Goal: Share content

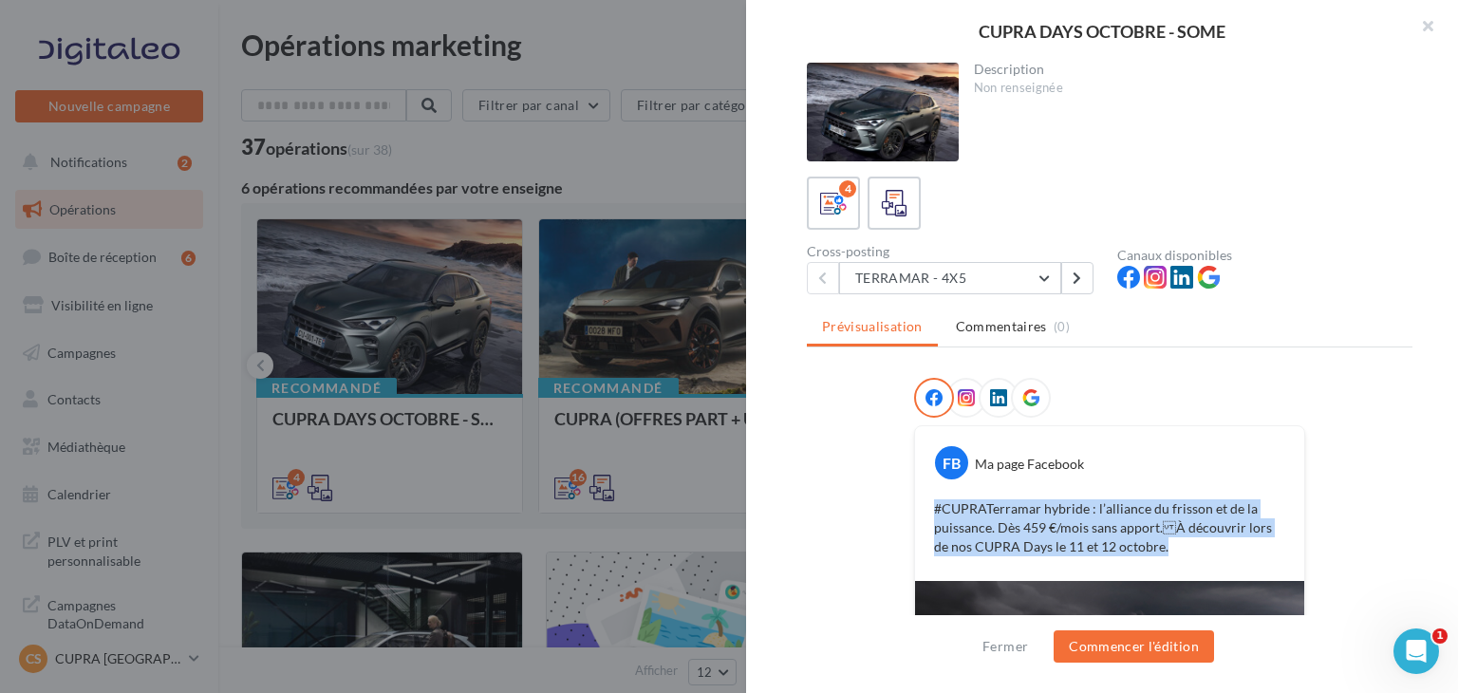
scroll to position [26, 0]
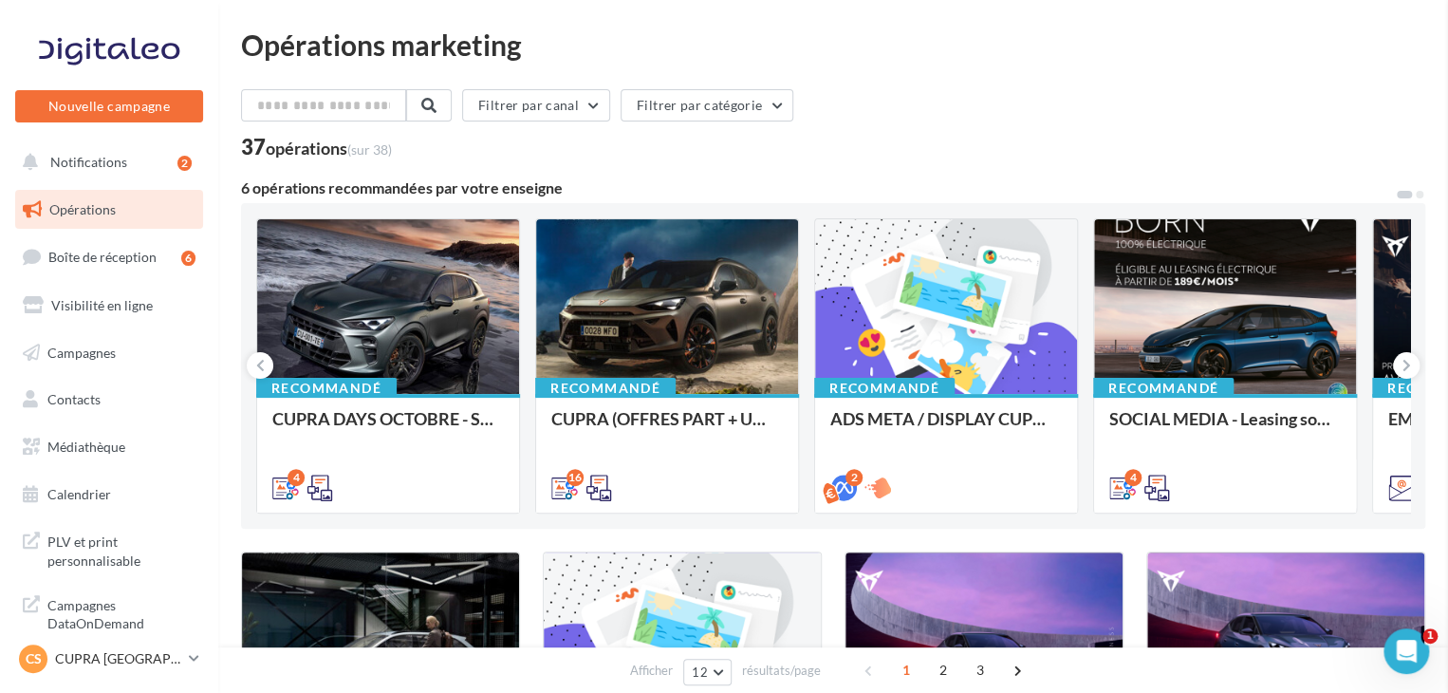
click at [453, 398] on div "Recommandé CUPRA DAYS OCTOBRE - SOME" at bounding box center [388, 452] width 262 height 117
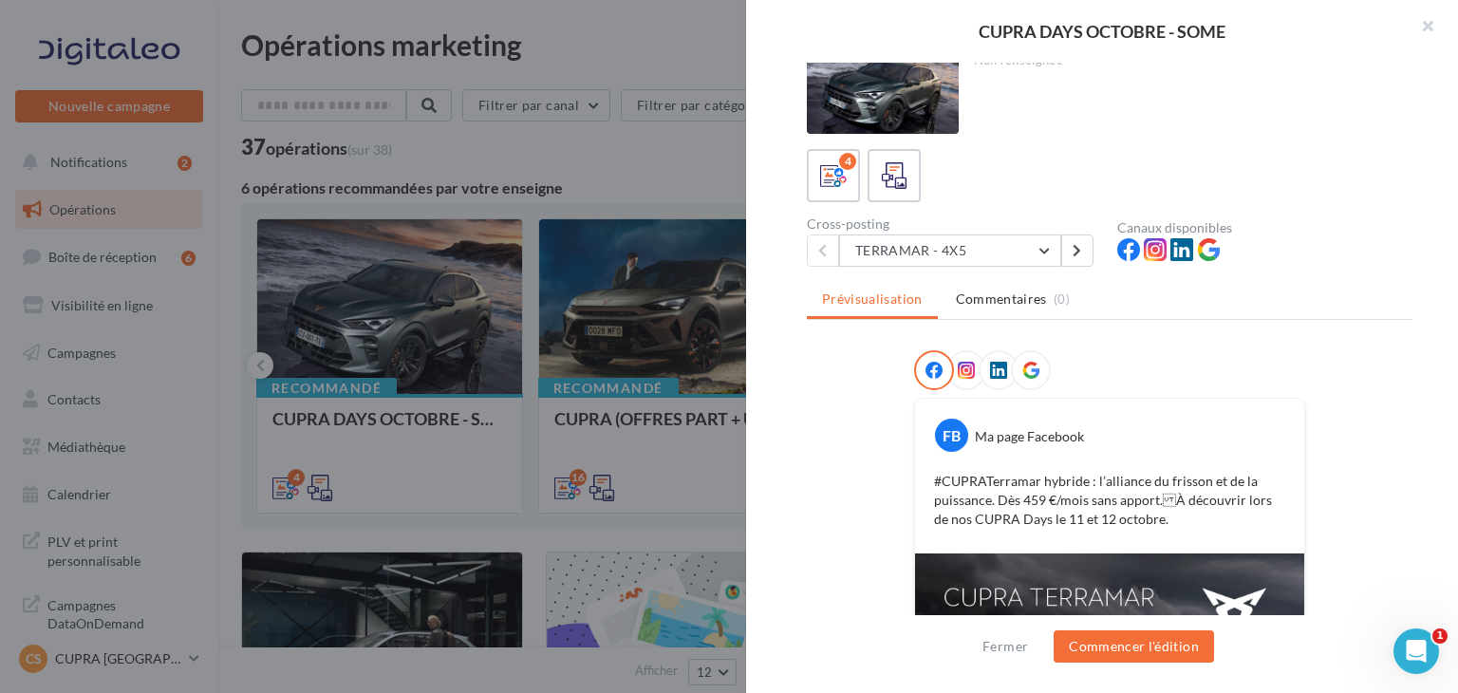
scroll to position [27, 0]
click at [950, 243] on button "TERRAMAR - 4X5" at bounding box center [950, 251] width 222 height 32
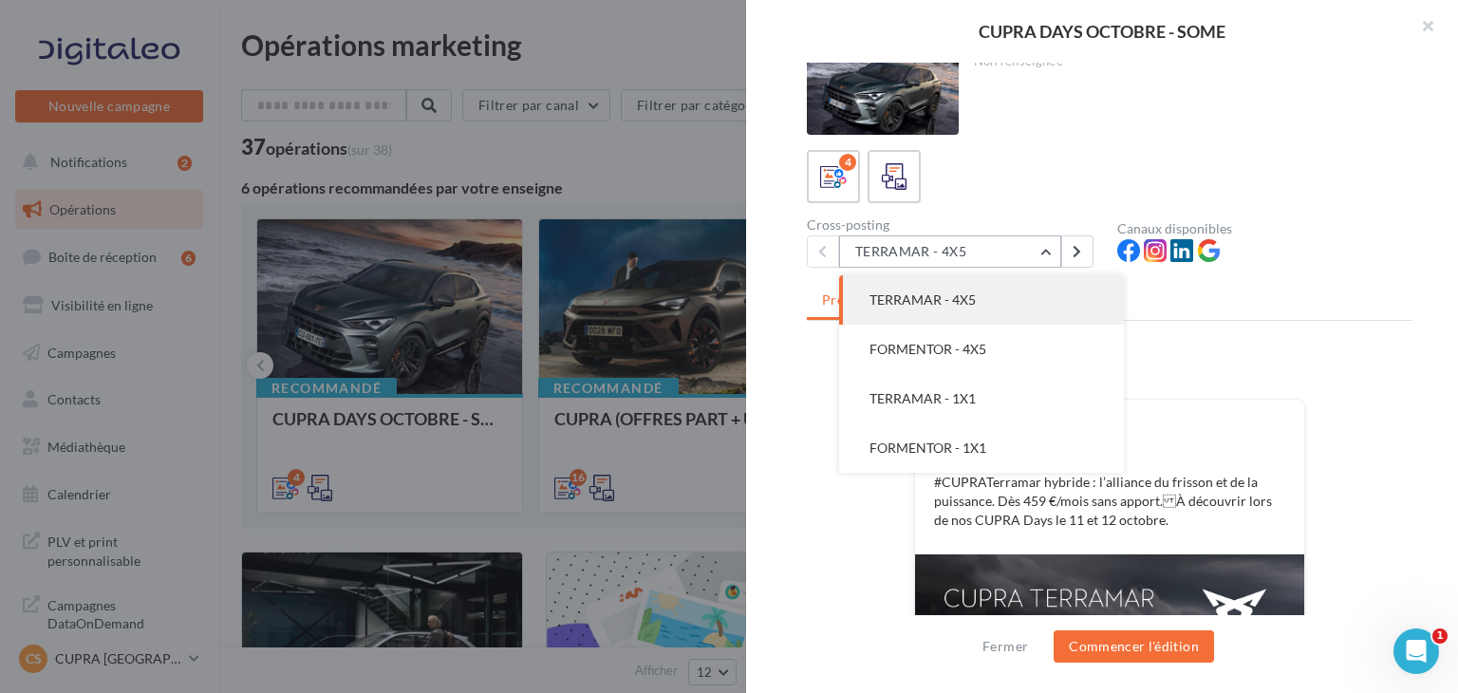
click at [950, 243] on button "TERRAMAR - 4X5" at bounding box center [950, 251] width 222 height 32
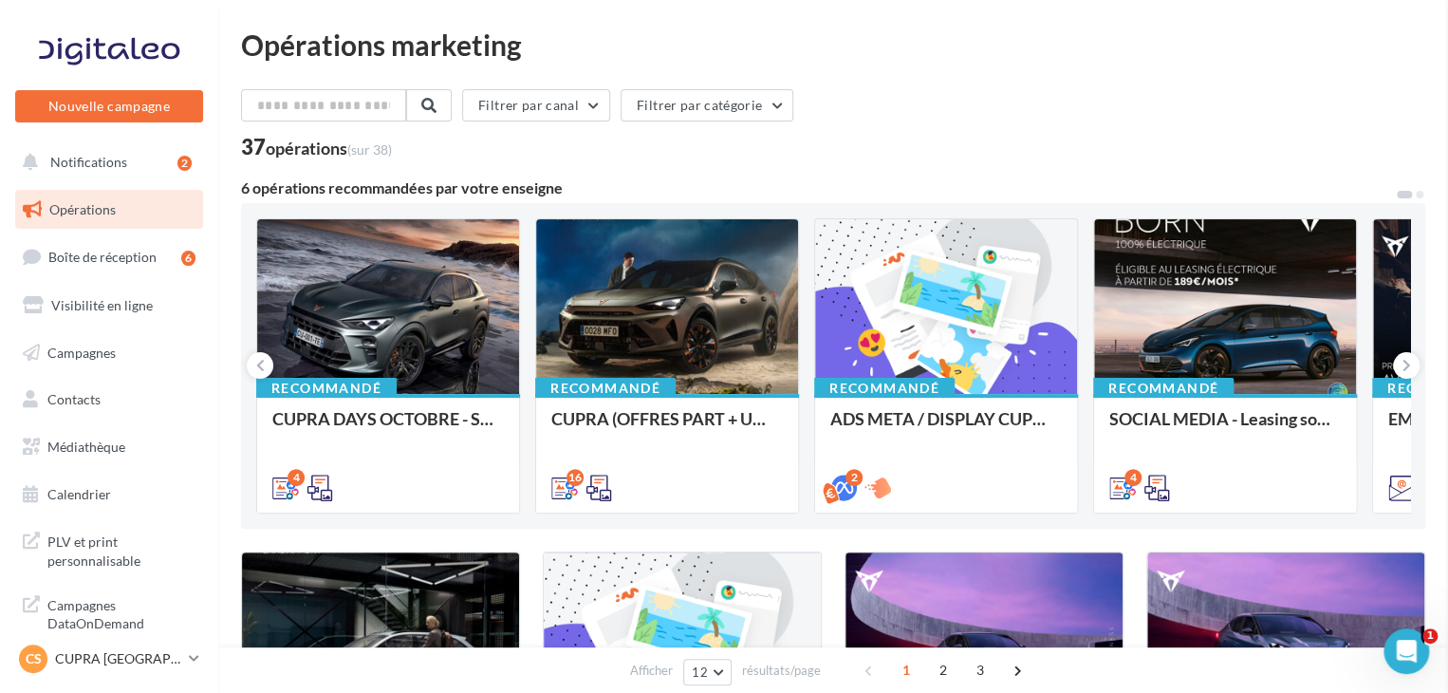
click at [646, 420] on div "CUPRA (OFFRES PART + USP / OCT) - SOCIAL MEDIA" at bounding box center [667, 428] width 232 height 38
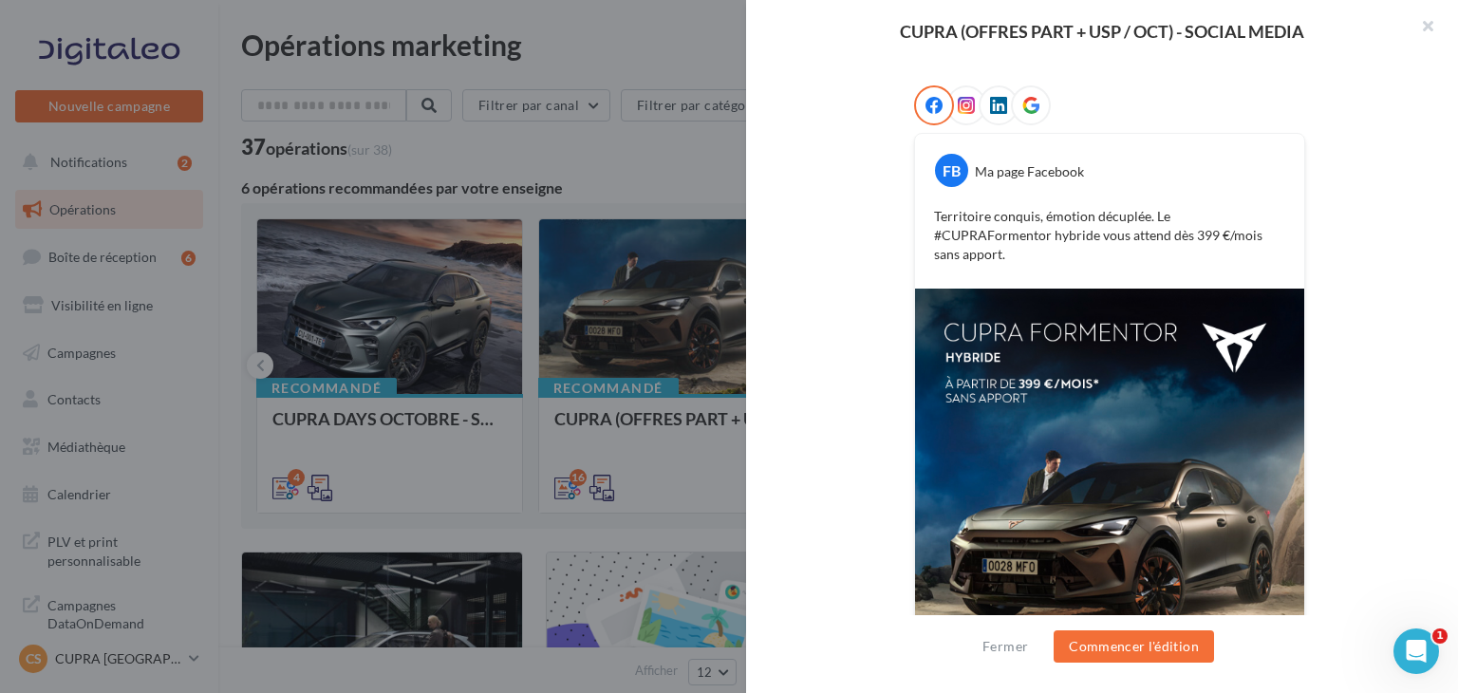
scroll to position [291, 0]
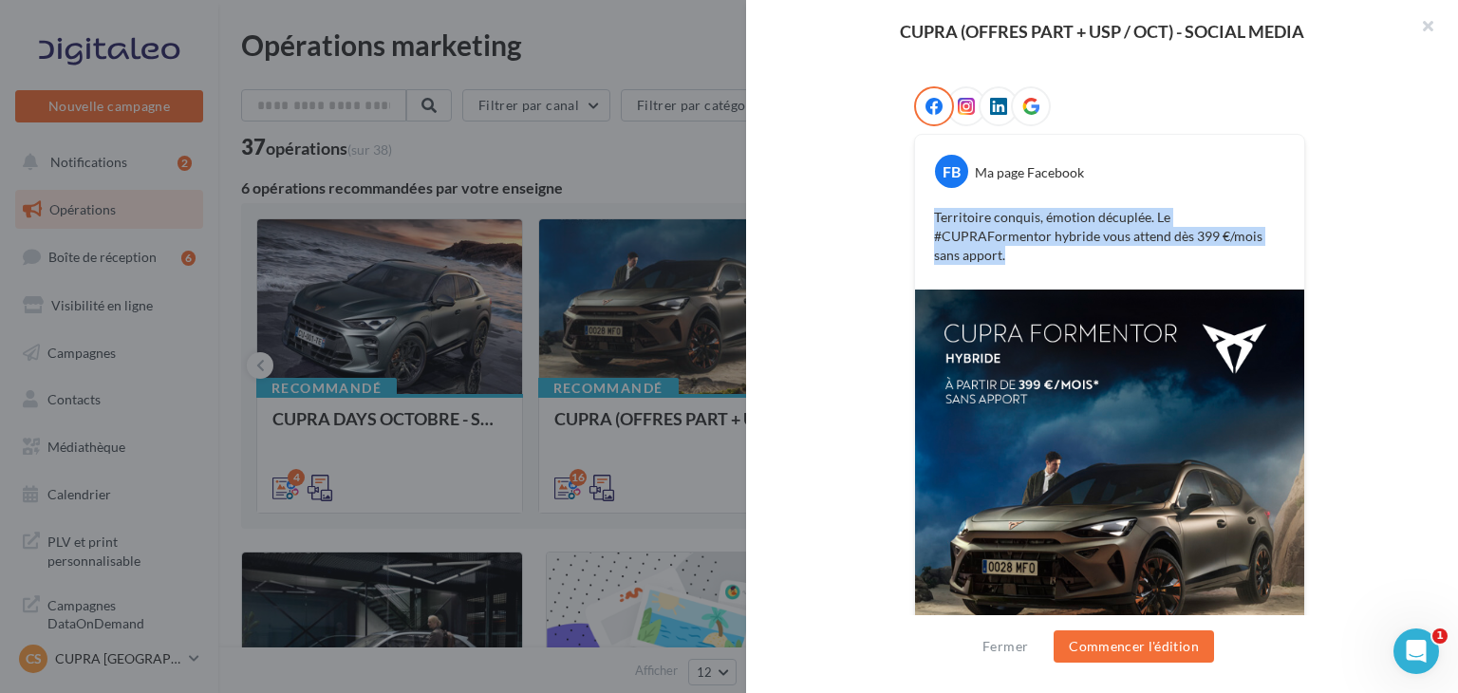
drag, startPoint x: 1222, startPoint y: 233, endPoint x: 893, endPoint y: 210, distance: 329.2
click at [893, 210] on div "FB Ma page Facebook Territoire conquis, émotion décuplée. Le #CUPRAFormentor hy…" at bounding box center [1110, 443] width 606 height 715
copy p "Territoire conquis, émotion décuplée. Le #CUPRAFormentor hybride vous attend dè…"
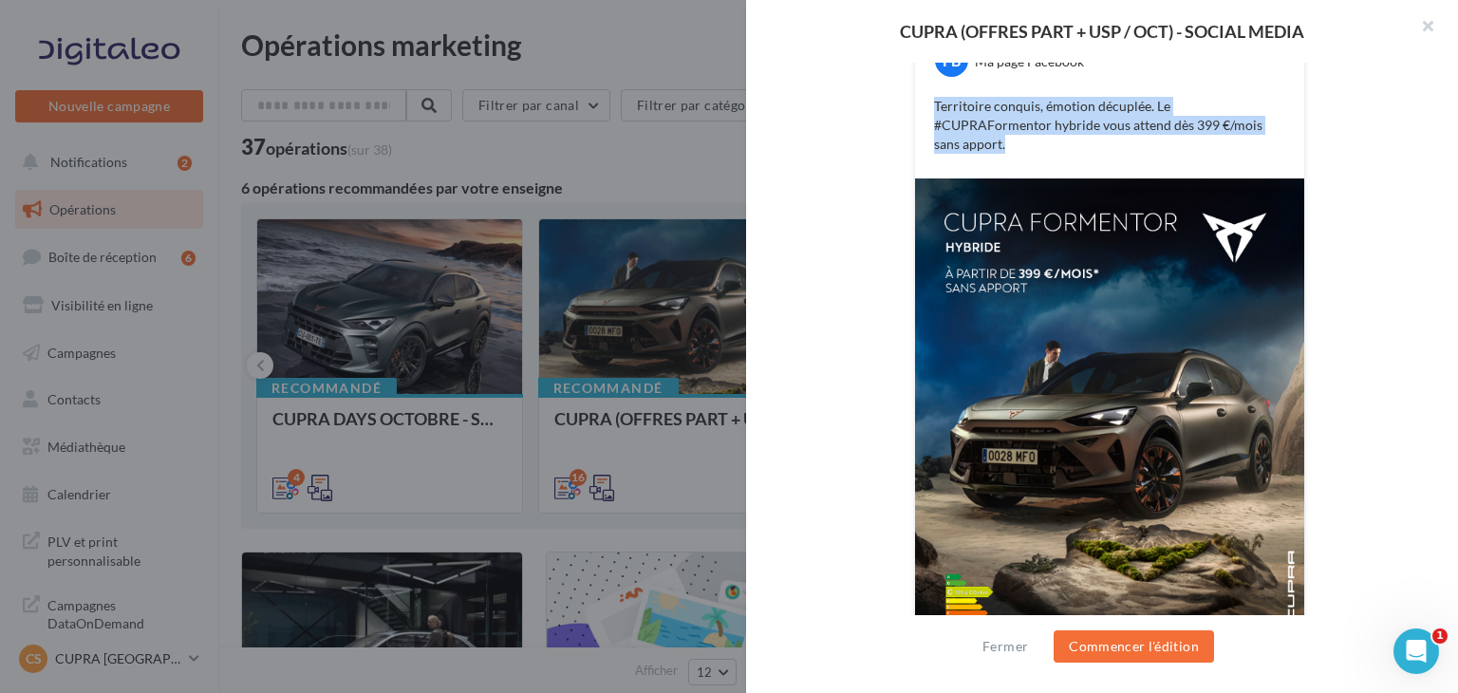
scroll to position [404, 0]
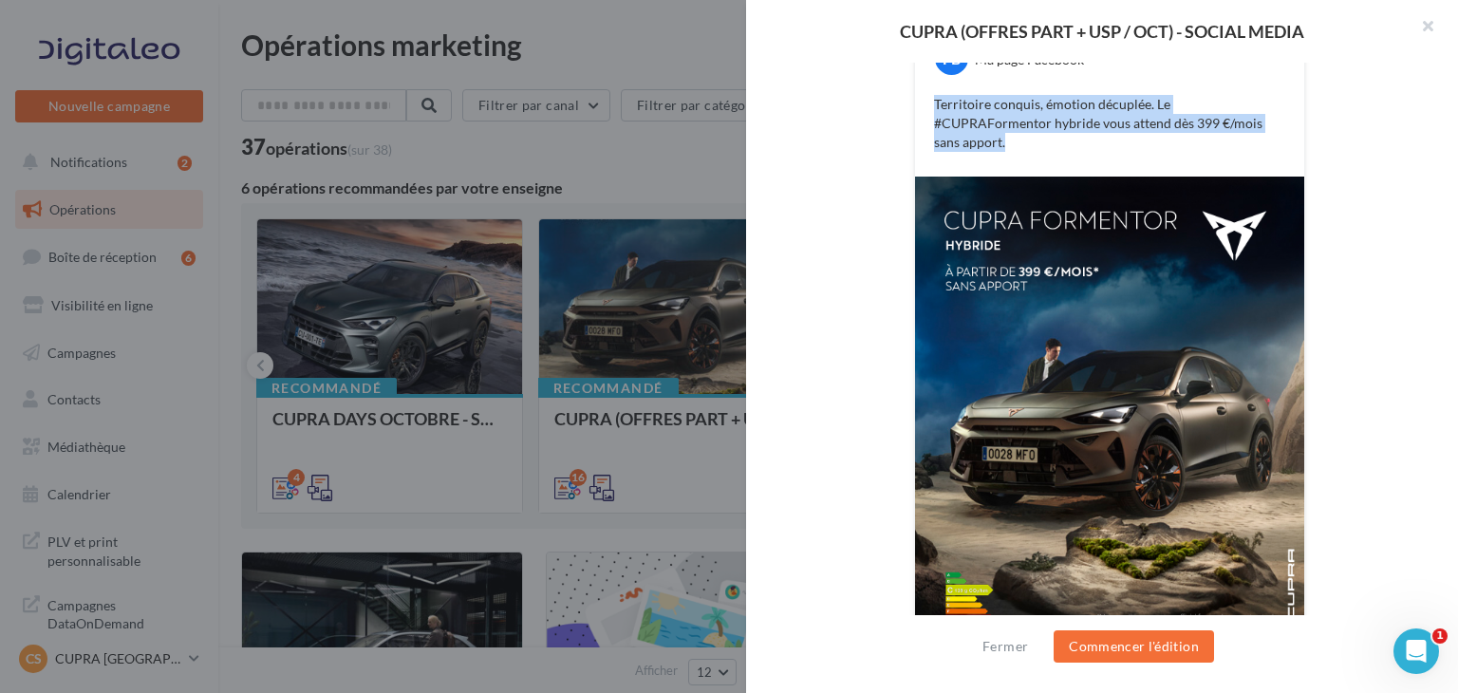
click at [878, 143] on div "FB Ma page Facebook Territoire conquis, émotion décuplée. Le #CUPRAFormentor hy…" at bounding box center [1110, 330] width 606 height 715
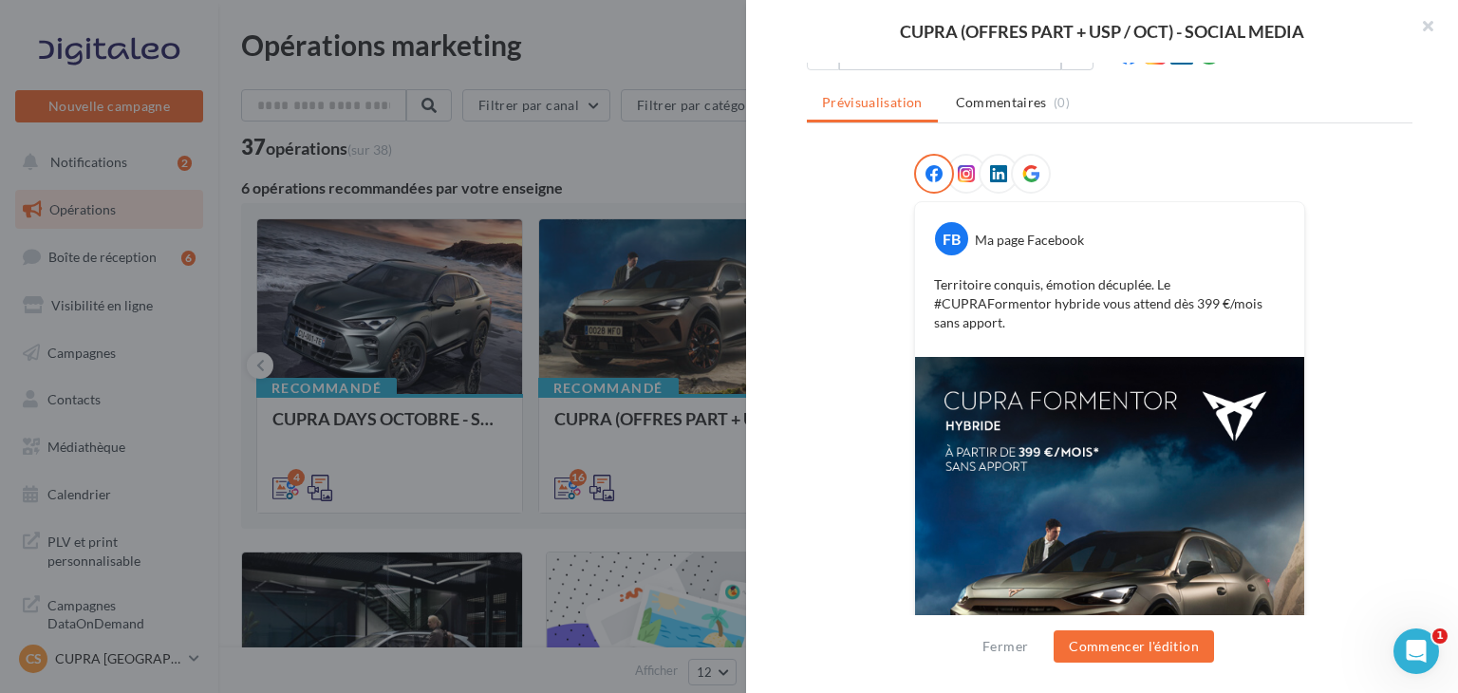
scroll to position [133, 0]
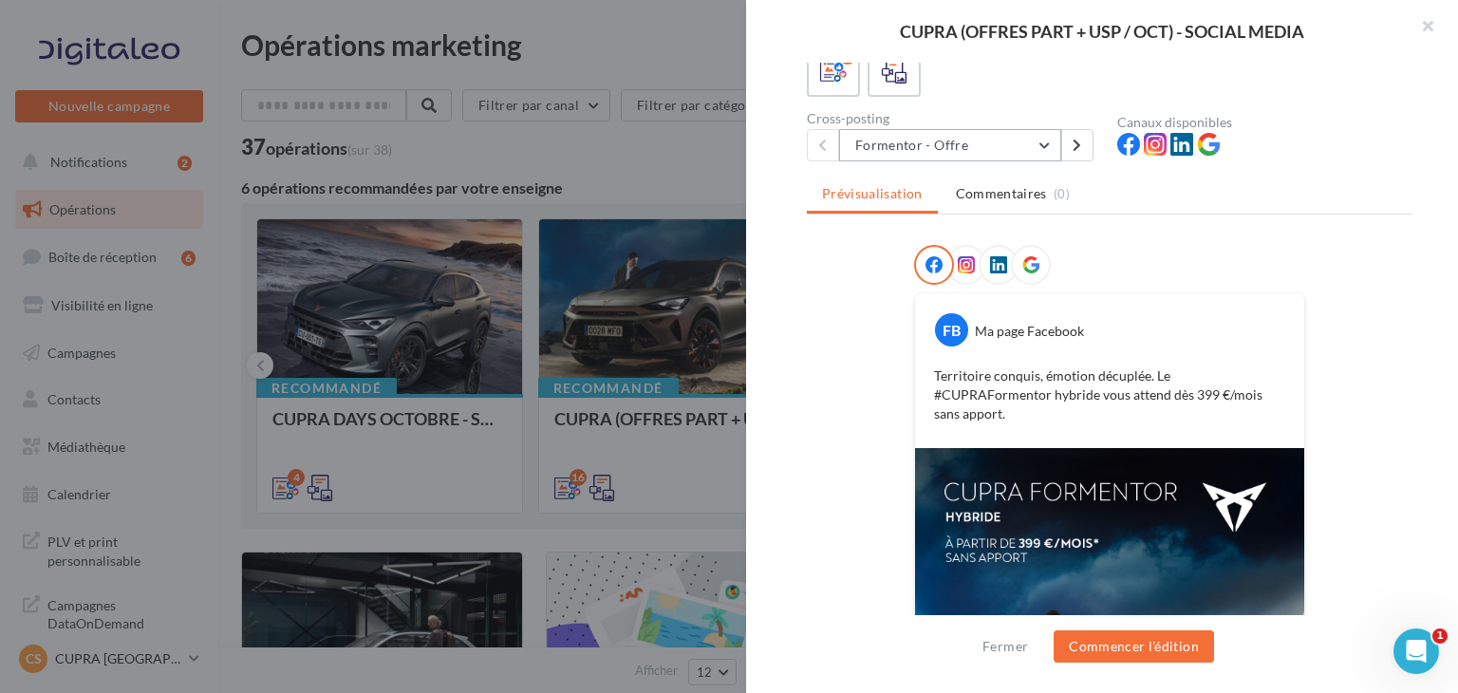
click at [977, 143] on button "Formentor - Offre" at bounding box center [950, 145] width 222 height 32
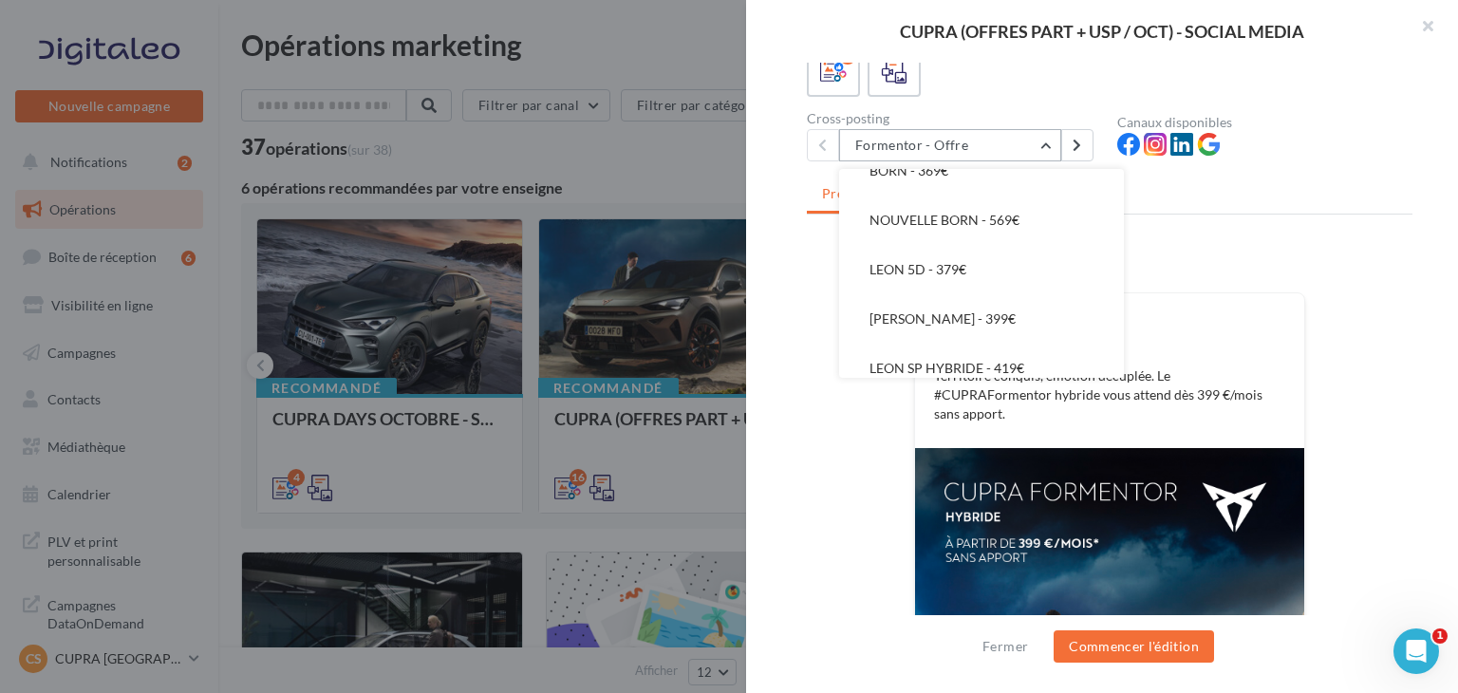
scroll to position [75, 0]
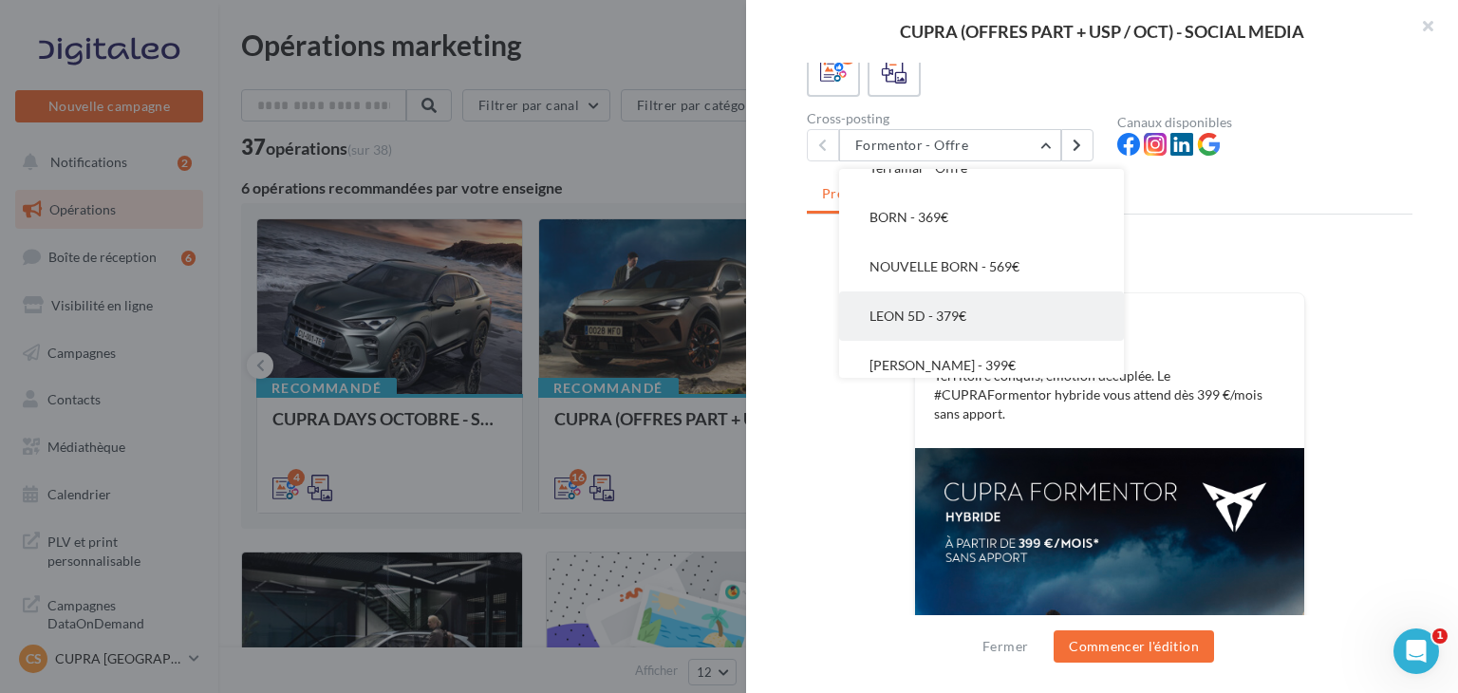
click at [1002, 312] on button "LEON 5D - 379€" at bounding box center [981, 315] width 285 height 49
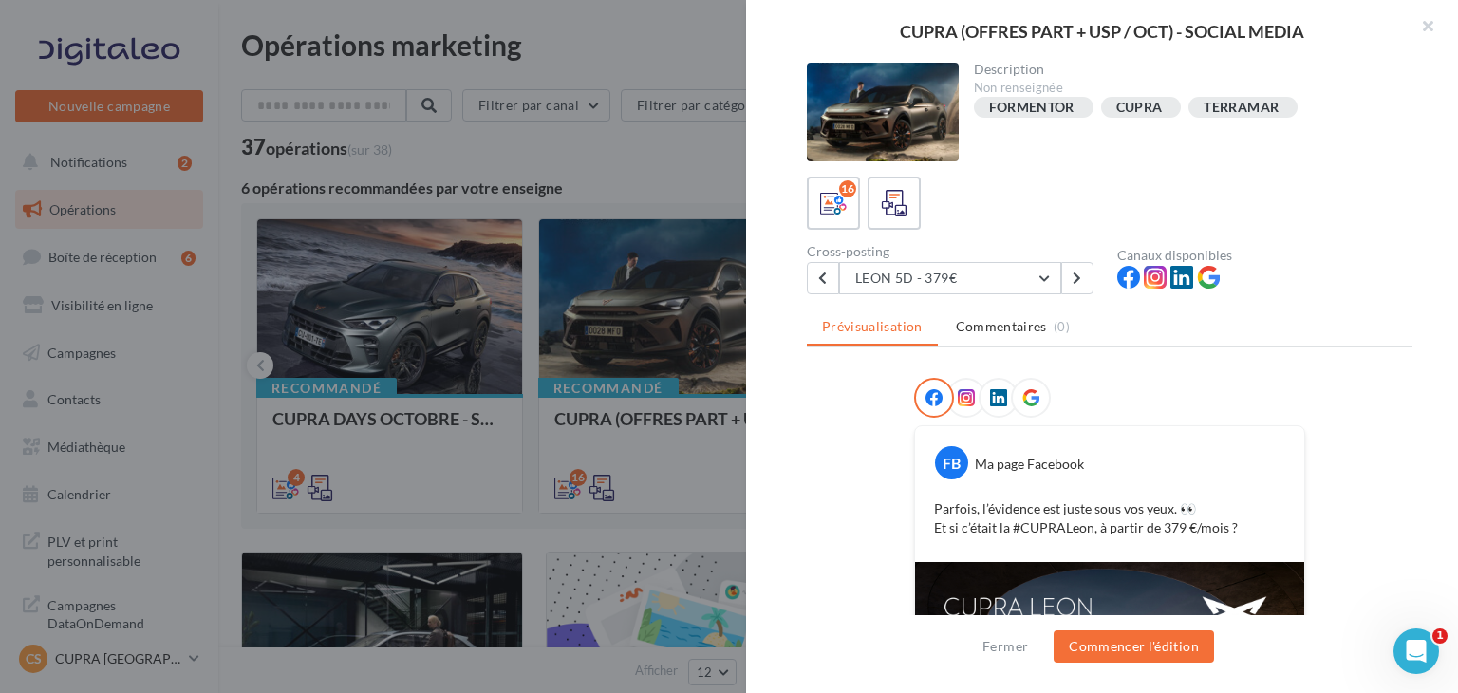
scroll to position [439, 0]
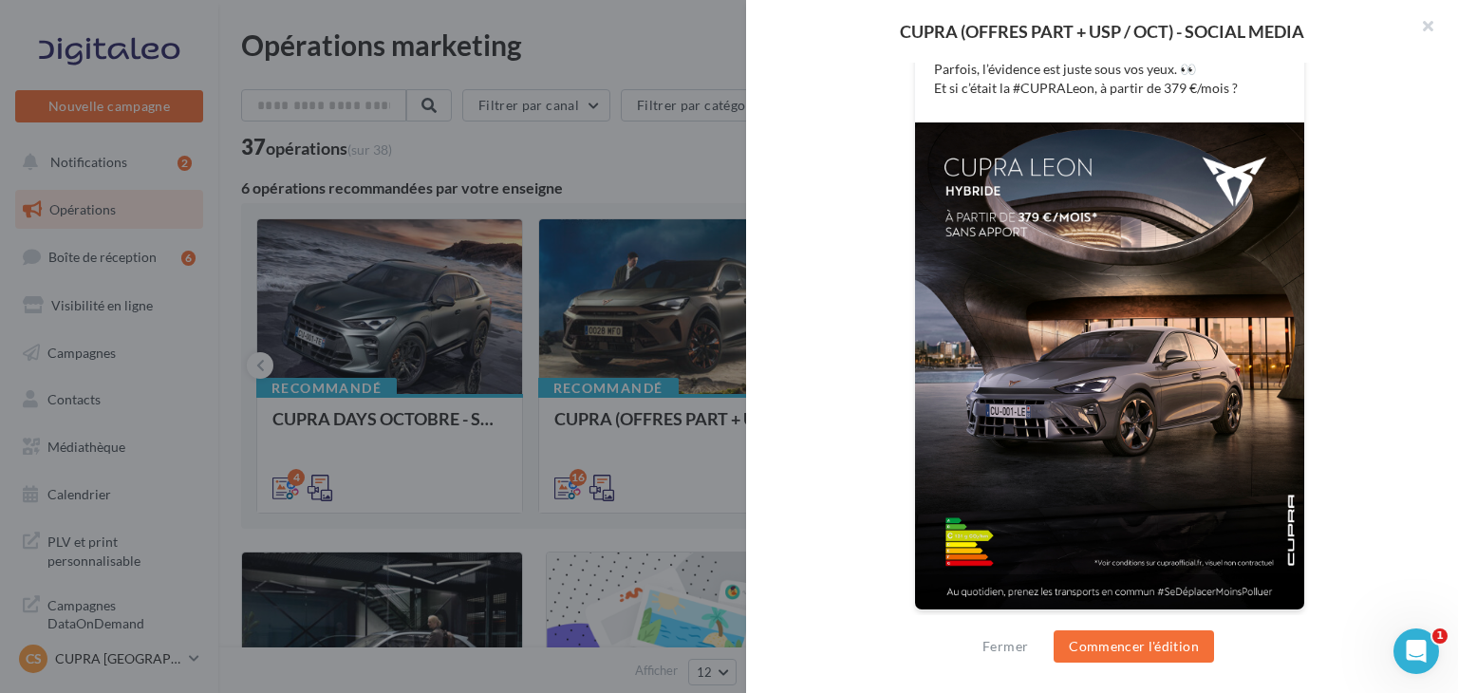
click at [1457, 530] on div "Description Non renseignée [GEOGRAPHIC_DATA] [GEOGRAPHIC_DATA] TERRAMAR 16 Cros…" at bounding box center [1109, 348] width 727 height 570
drag, startPoint x: 968, startPoint y: 312, endPoint x: 831, endPoint y: 214, distance: 169.4
click at [831, 214] on div "FB Ma page Facebook Parfois, l’évidence est juste sous vos yeux. 👀 Et si c’étai…" at bounding box center [1110, 286] width 606 height 696
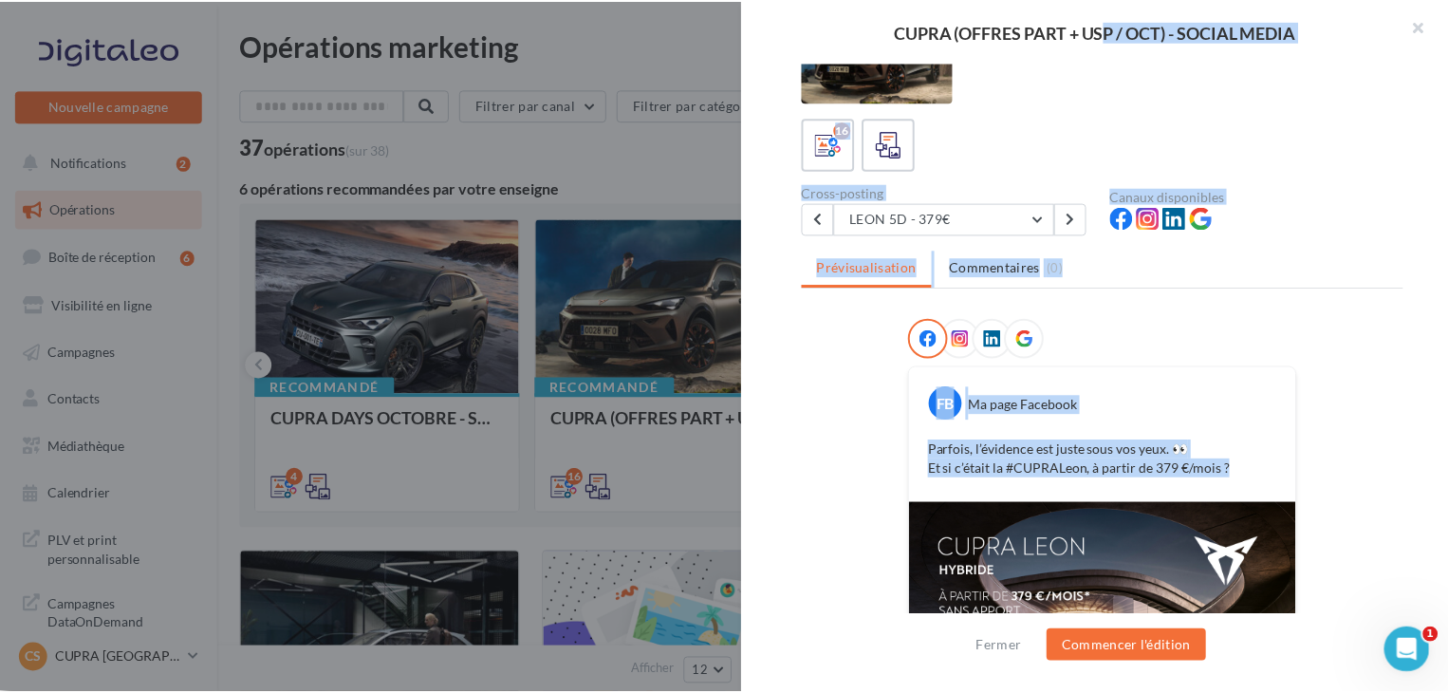
scroll to position [0, 0]
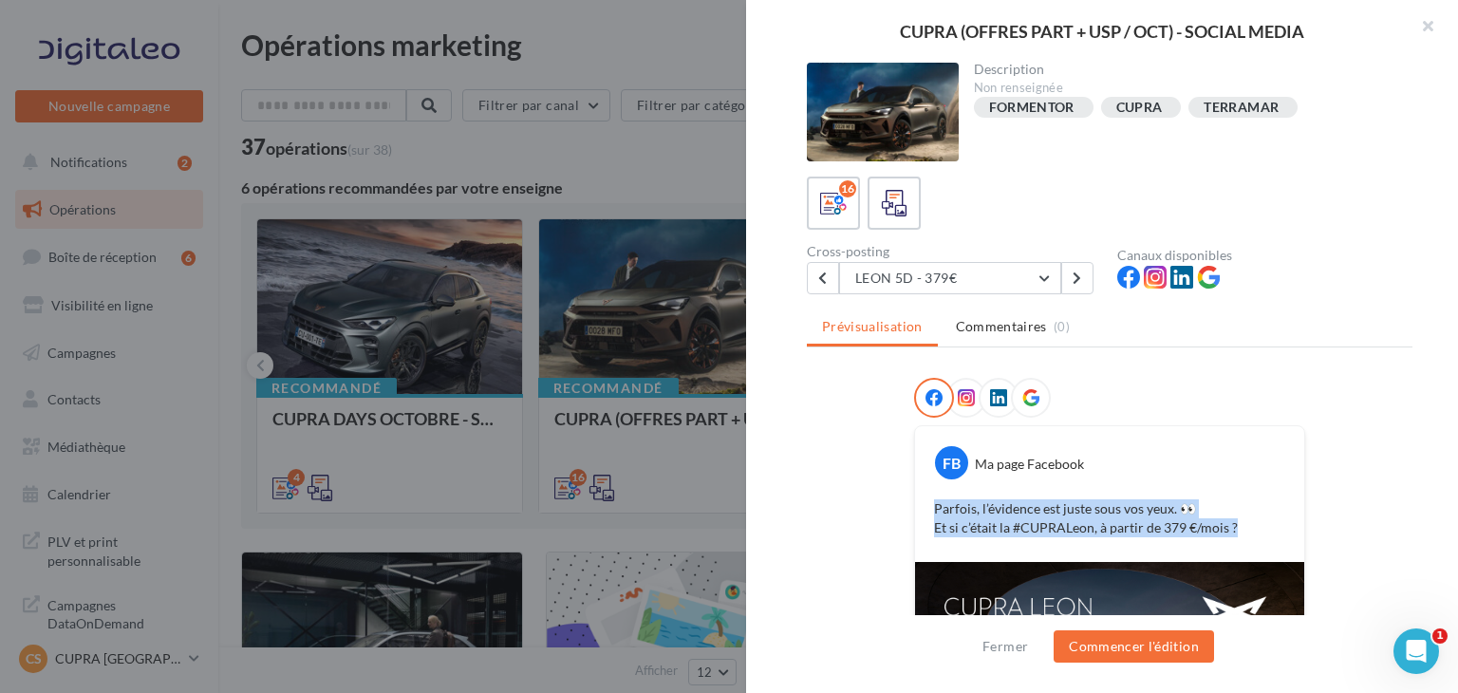
drag, startPoint x: 1235, startPoint y: 86, endPoint x: 924, endPoint y: 506, distance: 522.4
click at [924, 506] on div "Parfois, l’évidence est juste sous vos yeux. 👀 Et si c’était la #CUPRALeon, à p…" at bounding box center [1110, 518] width 380 height 47
copy p "Parfois, l’évidence est juste sous vos yeux. 👀 Et si c’était la #CUPRALeon, à p…"
click at [574, 155] on div at bounding box center [729, 346] width 1458 height 693
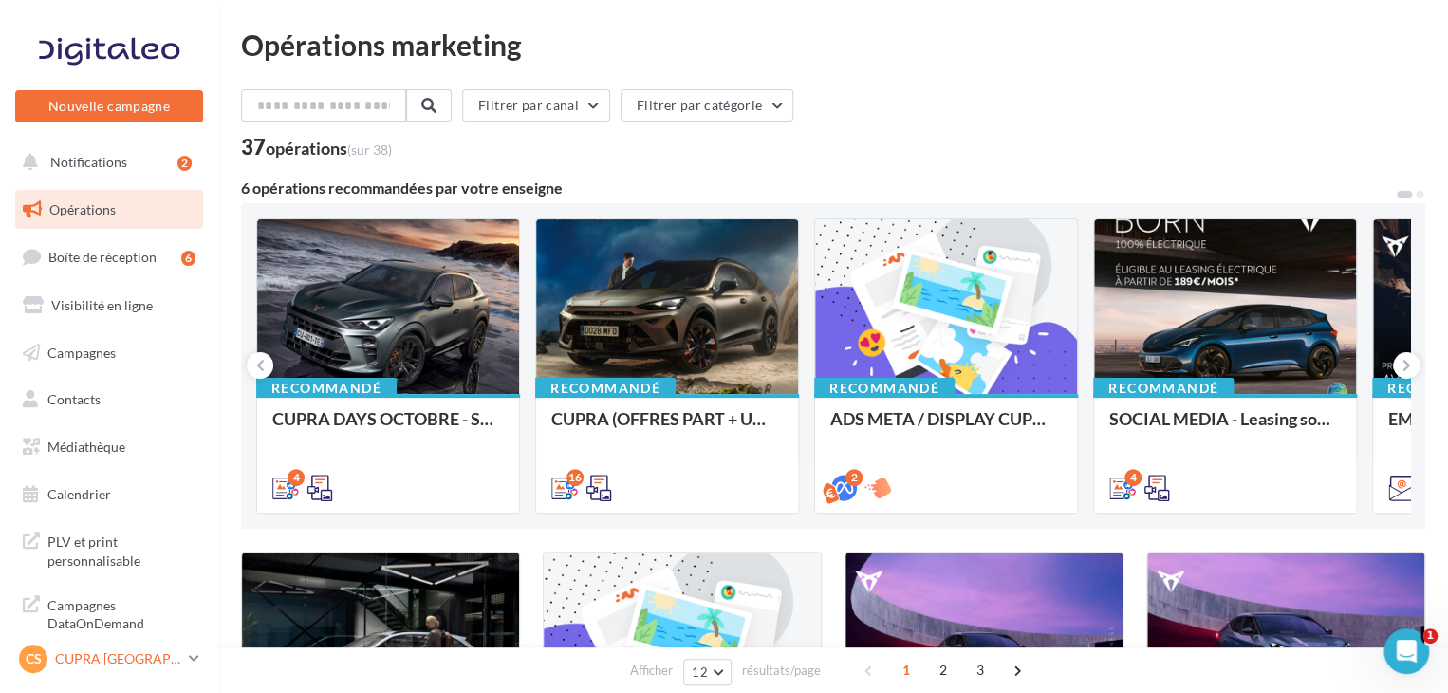
click at [176, 655] on p "CUPRA [GEOGRAPHIC_DATA]" at bounding box center [118, 658] width 126 height 19
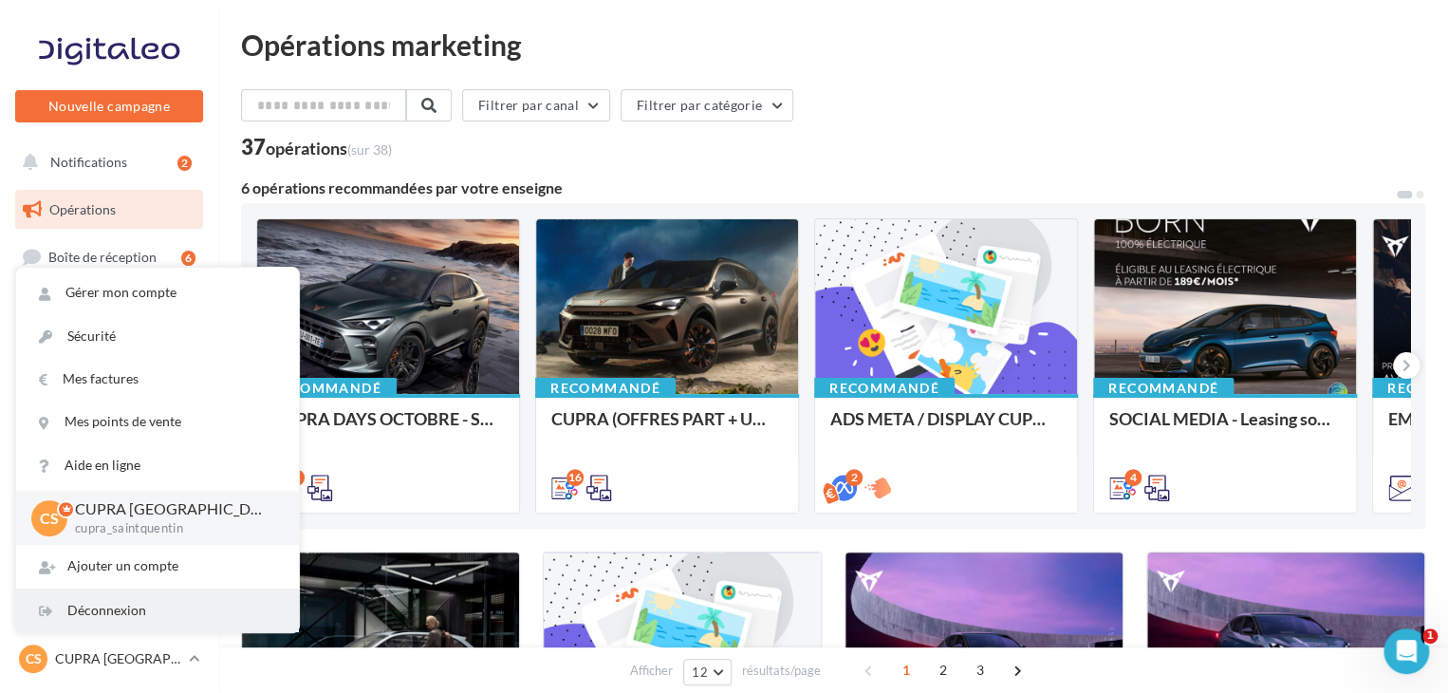
click at [140, 604] on div "Déconnexion" at bounding box center [157, 610] width 283 height 43
